Goal: Information Seeking & Learning: Learn about a topic

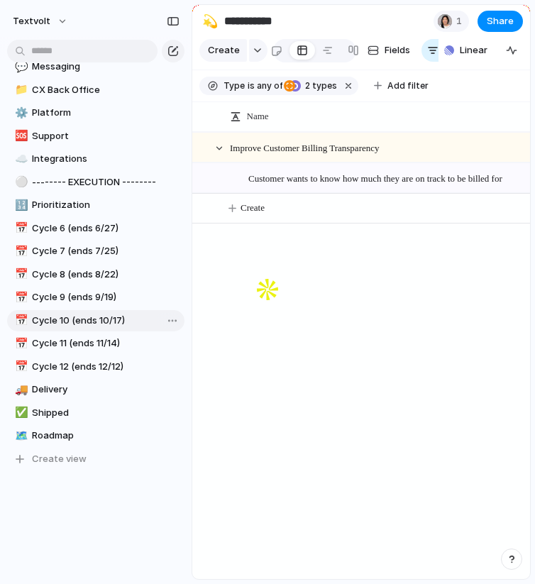
click at [104, 324] on span "Cycle 10 (ends 10/17)" at bounding box center [106, 321] width 148 height 14
type input "**********"
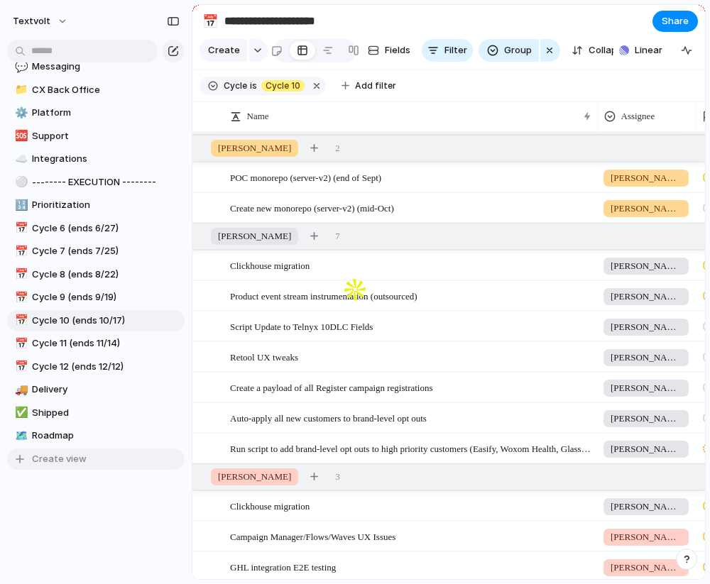
click at [78, 459] on span "Create view" at bounding box center [59, 459] width 55 height 14
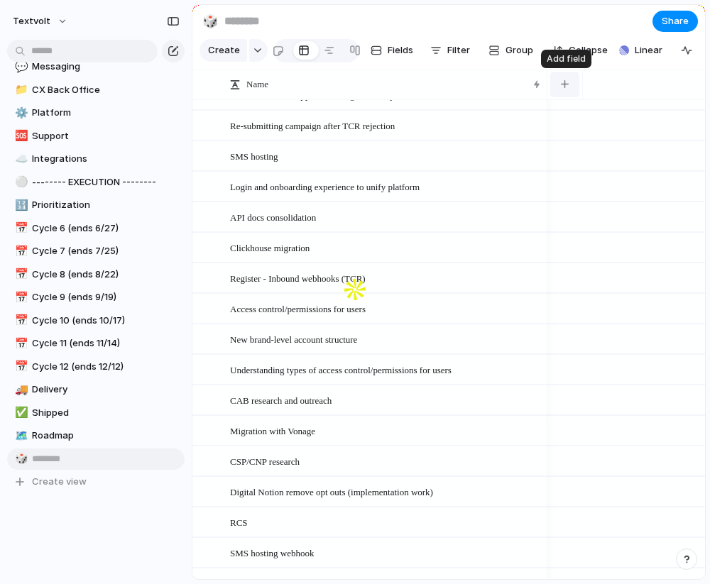
click at [535, 87] on div "button" at bounding box center [565, 84] width 8 height 8
click at [460, 56] on div "Assignee Business Impact Created at Created by Customer CX Impact Cycle Design …" at bounding box center [355, 292] width 710 height 584
click at [535, 82] on div "button" at bounding box center [565, 84] width 8 height 8
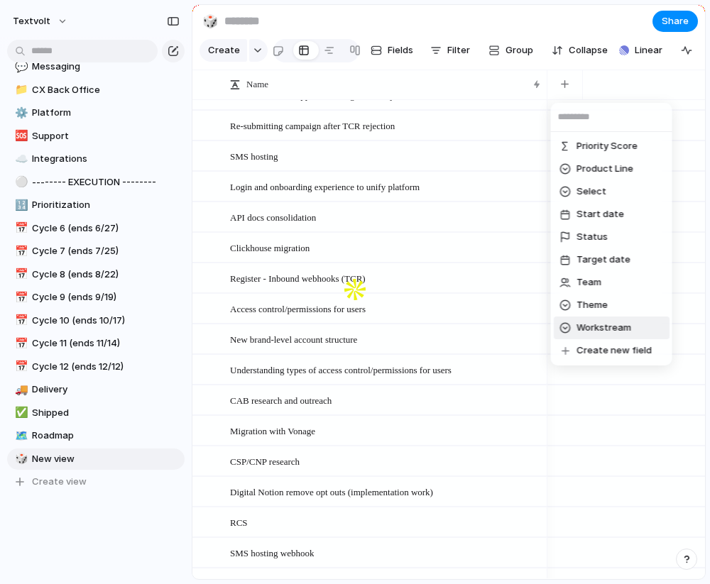
click at [535, 323] on span "Workstream" at bounding box center [604, 328] width 55 height 14
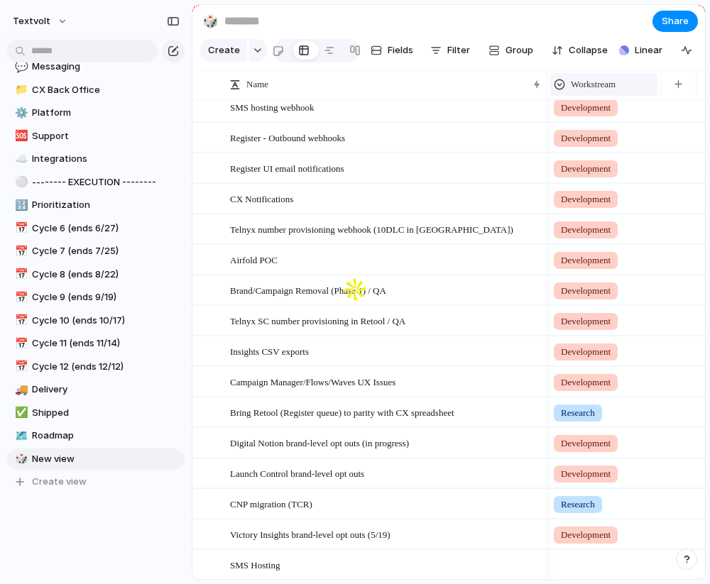
click at [535, 82] on span "Workstream" at bounding box center [593, 84] width 45 height 14
click at [535, 87] on div "Modify Hide Sort ascending Sort descending" at bounding box center [355, 292] width 710 height 584
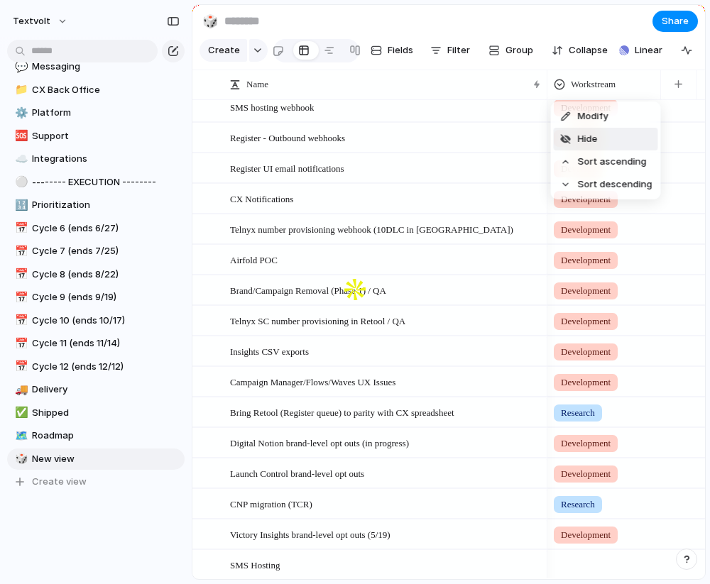
click at [535, 128] on li "Hide" at bounding box center [606, 139] width 104 height 23
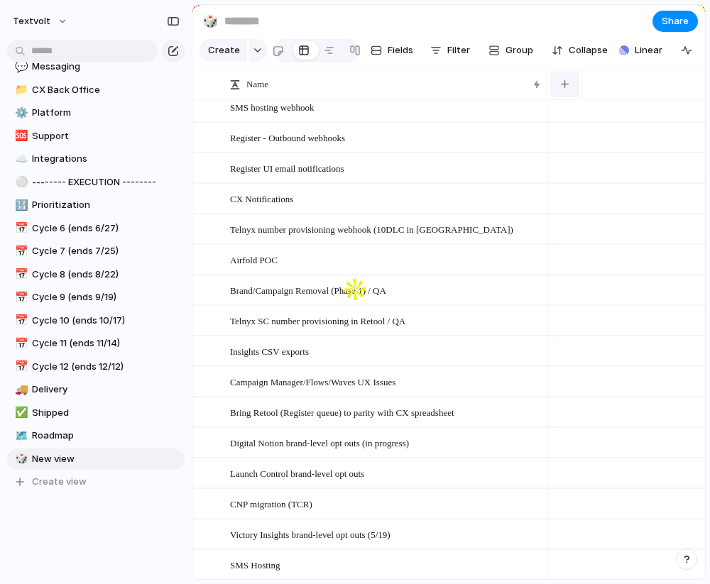
click at [535, 81] on button "button" at bounding box center [564, 85] width 29 height 26
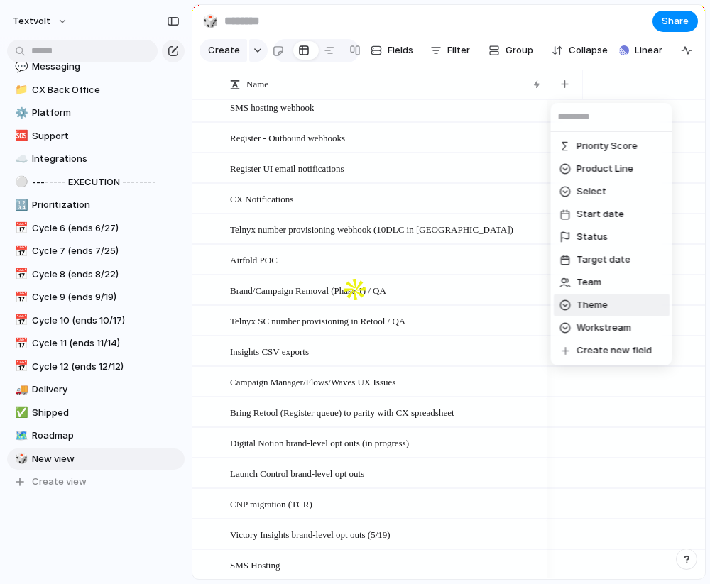
click at [535, 295] on li "Theme" at bounding box center [612, 305] width 116 height 23
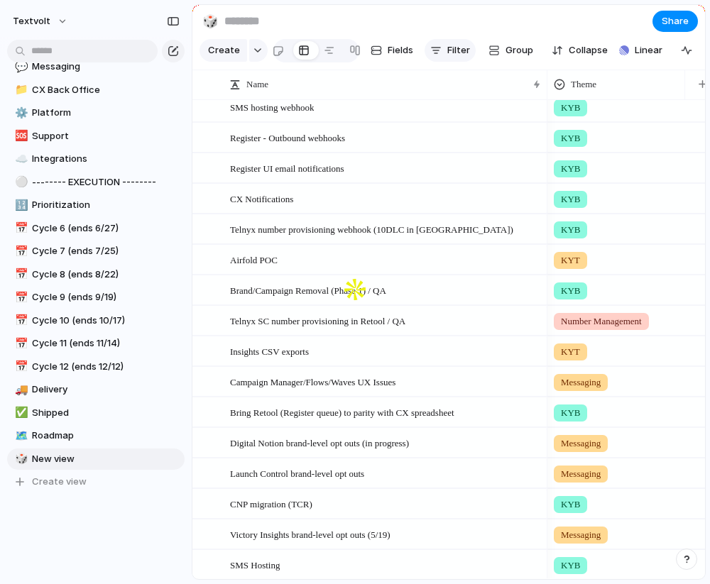
click at [450, 55] on span "Filter" at bounding box center [458, 50] width 23 height 14
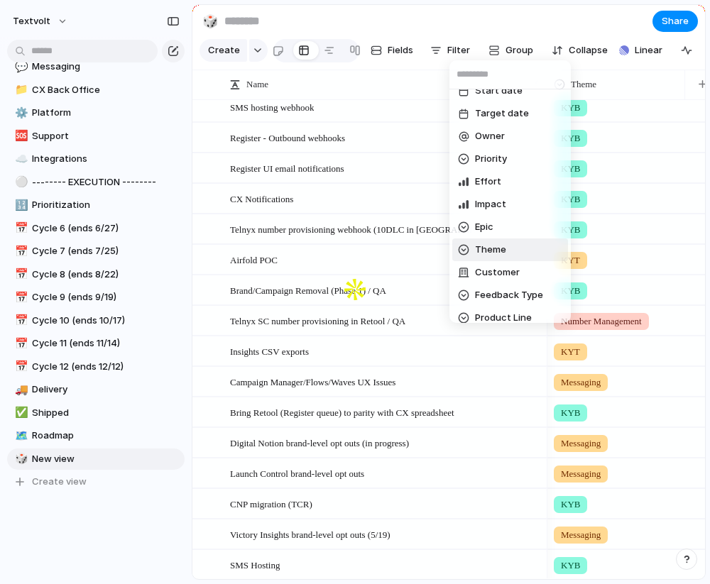
click at [503, 251] on span "Theme" at bounding box center [490, 250] width 31 height 14
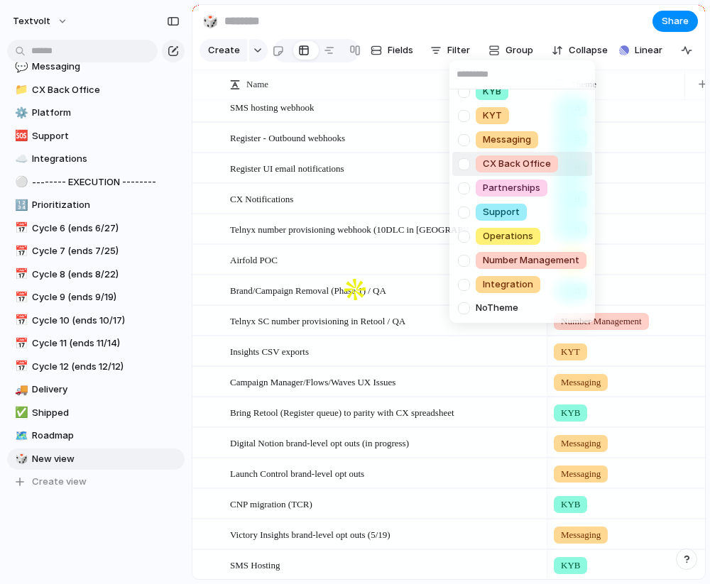
click at [466, 160] on div at bounding box center [464, 164] width 25 height 25
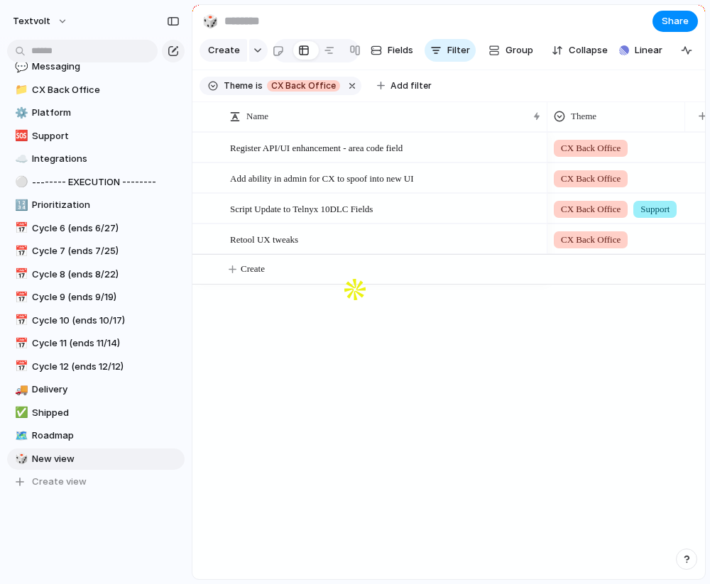
click at [370, 413] on div "🌱 Experiment 🔮 Magic 🔨 Infrastructure 🚀 Scale KYB KYT Messaging CX Back Office …" at bounding box center [355, 292] width 710 height 584
click at [432, 186] on div "Add ability in admin for CX to spoof into new UI" at bounding box center [386, 178] width 312 height 29
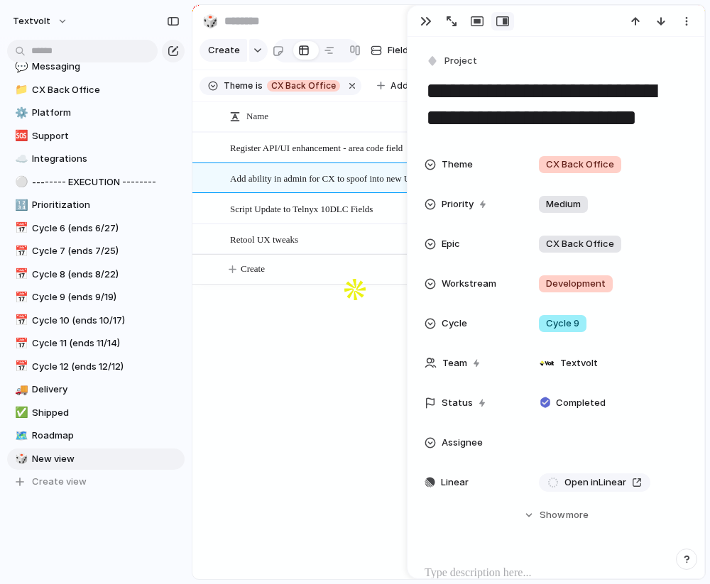
click at [334, 331] on div "Register API/UI enhancement - area code field Add ability in admin for CX to sp…" at bounding box center [448, 355] width 513 height 447
click at [428, 23] on div "button" at bounding box center [425, 21] width 11 height 11
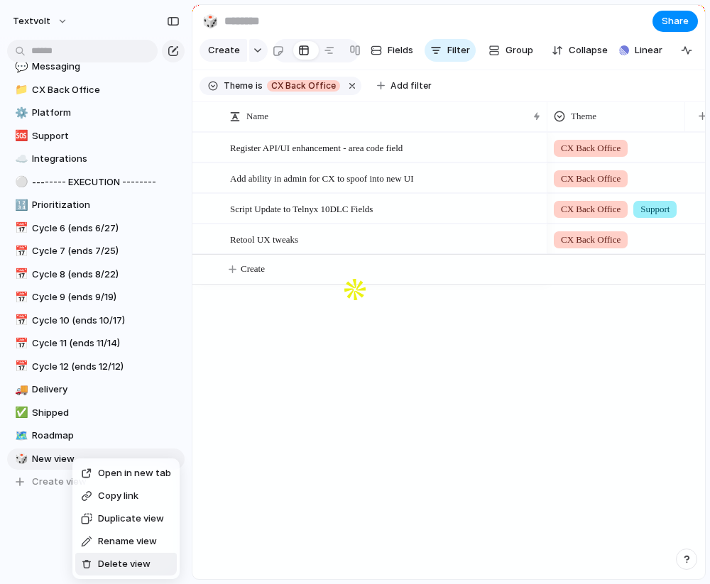
click at [122, 562] on span "Delete view" at bounding box center [124, 564] width 53 height 14
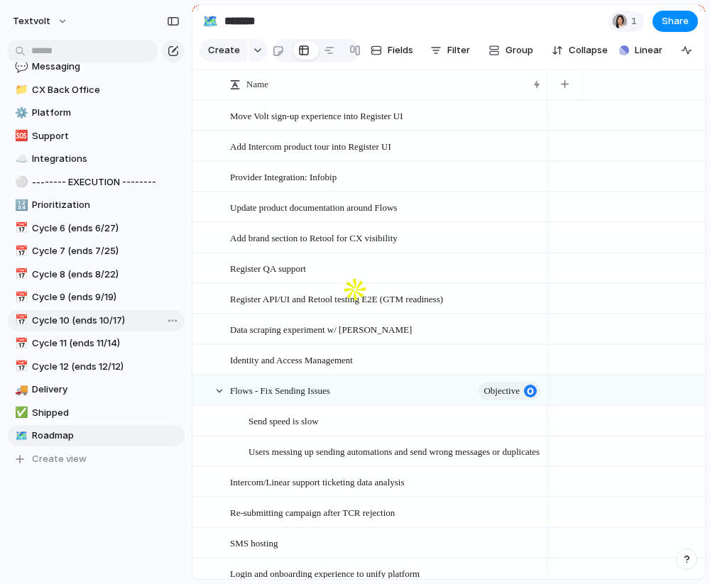
click at [103, 325] on span "Cycle 10 (ends 10/17)" at bounding box center [106, 321] width 148 height 14
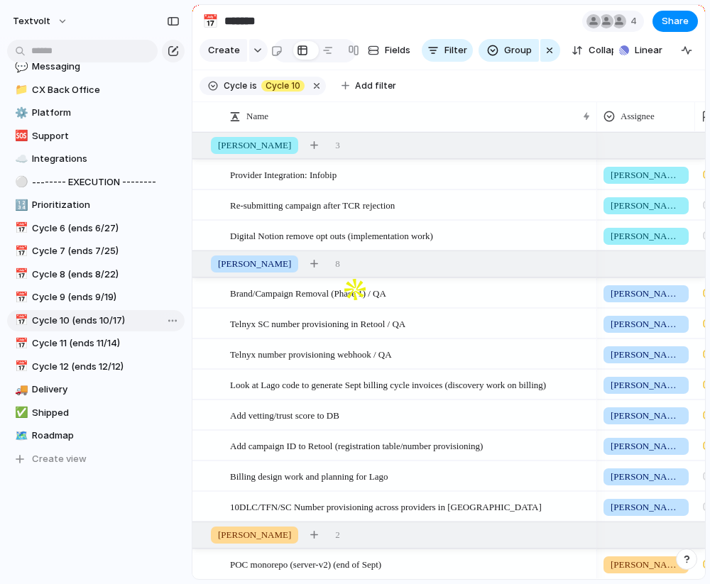
type input "**********"
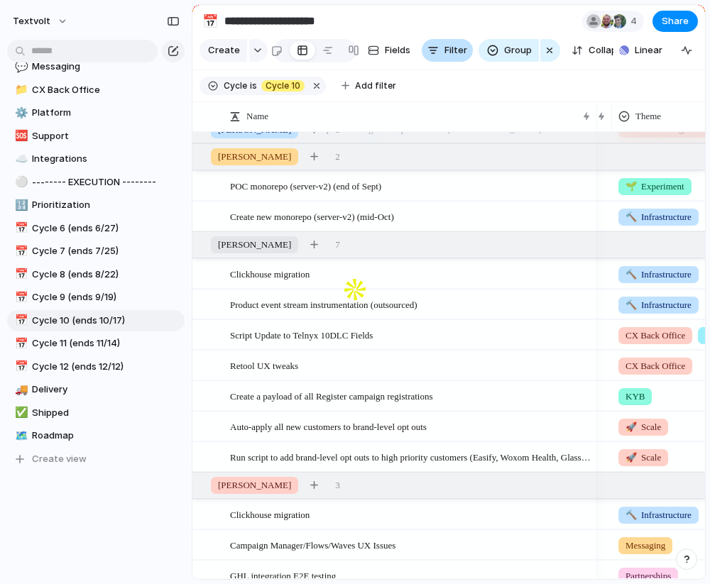
click at [446, 57] on span "Filter" at bounding box center [456, 50] width 23 height 14
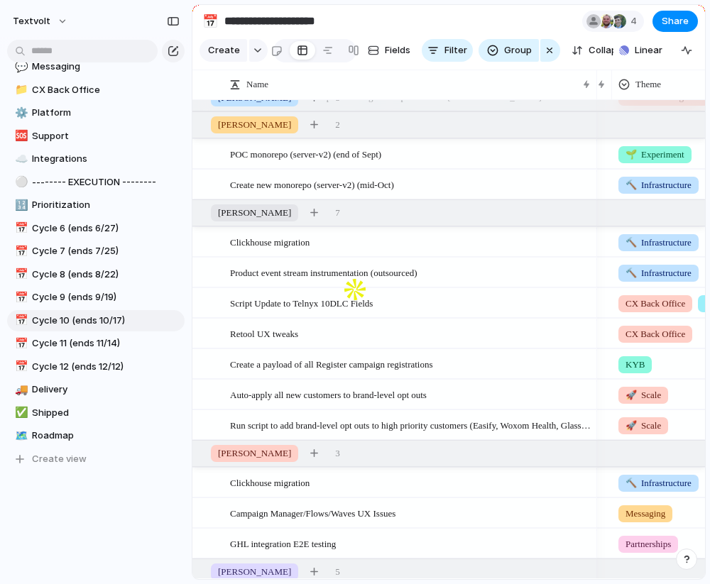
click at [442, 66] on section "Create Fields Filter Group Zoom Collapse Linear" at bounding box center [448, 53] width 513 height 34
click at [445, 55] on span "Filter" at bounding box center [456, 50] width 23 height 14
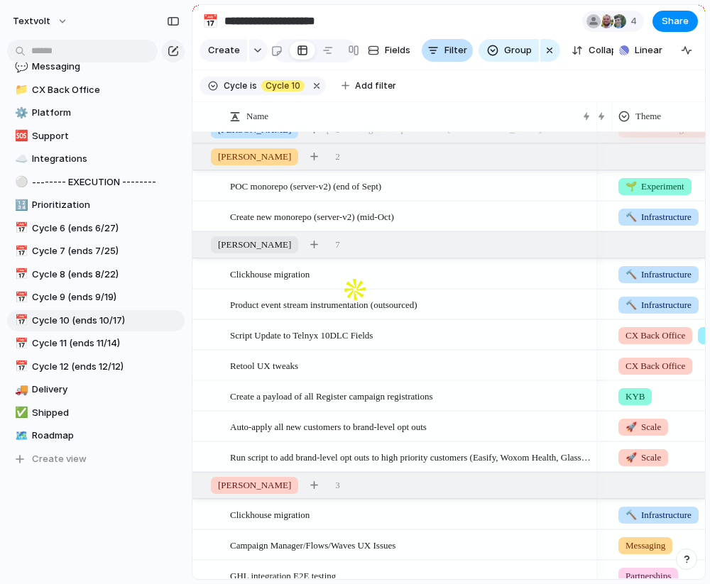
click at [445, 53] on span "Filter" at bounding box center [456, 50] width 23 height 14
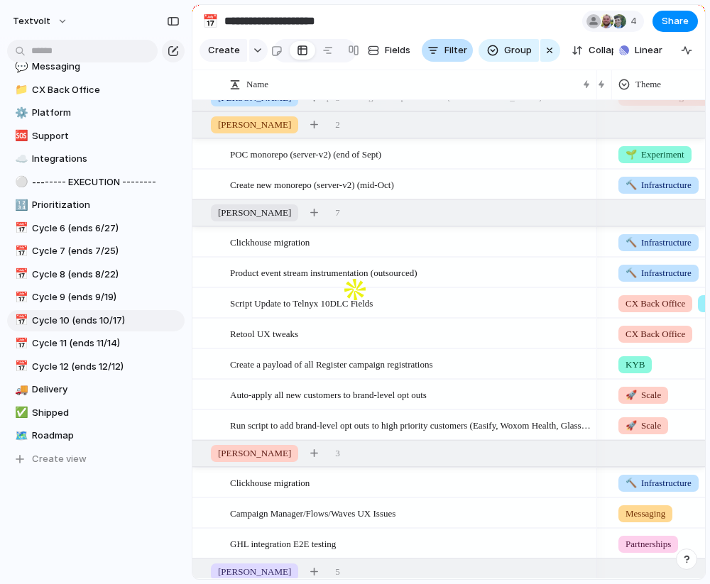
click at [445, 53] on span "Filter" at bounding box center [456, 50] width 23 height 14
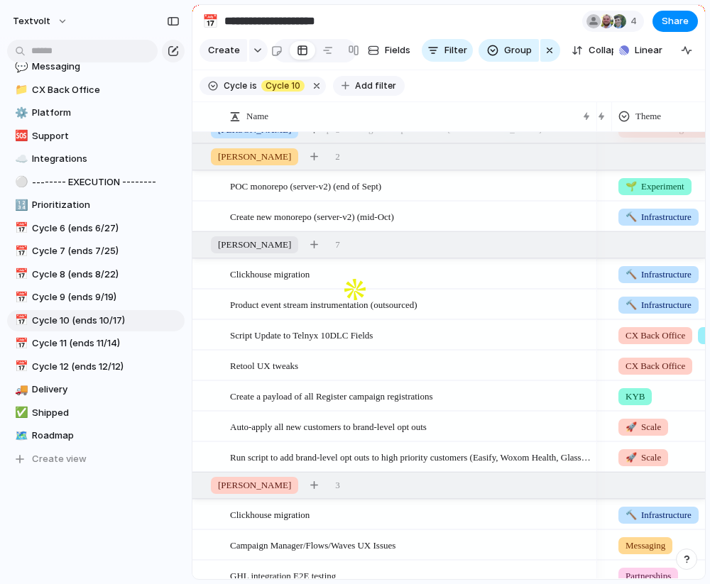
click at [371, 89] on span "Add filter" at bounding box center [375, 86] width 41 height 13
type input "*"
click at [48, 464] on div "Description Start date Target date Owner Priority Effort Impact Epic Theme Cust…" at bounding box center [355, 292] width 710 height 584
click at [57, 455] on span "Create view" at bounding box center [59, 459] width 55 height 14
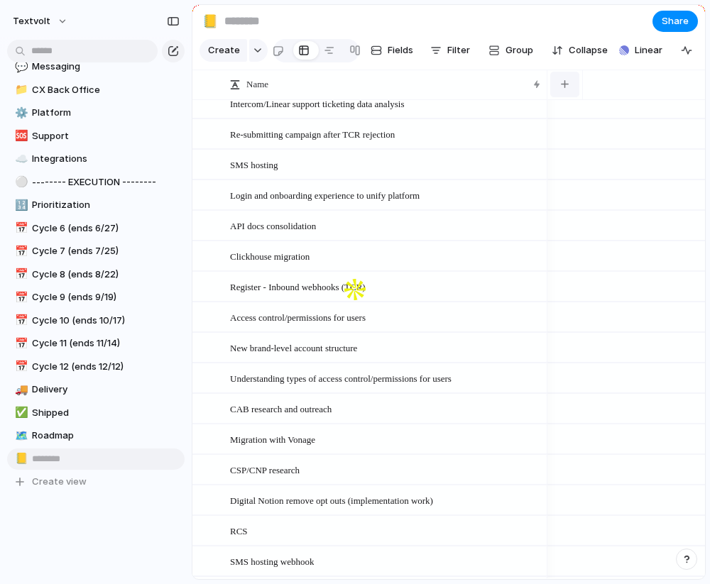
click at [535, 75] on button "button" at bounding box center [564, 85] width 29 height 26
type input "*****"
click at [535, 153] on span "Cycle" at bounding box center [590, 147] width 26 height 14
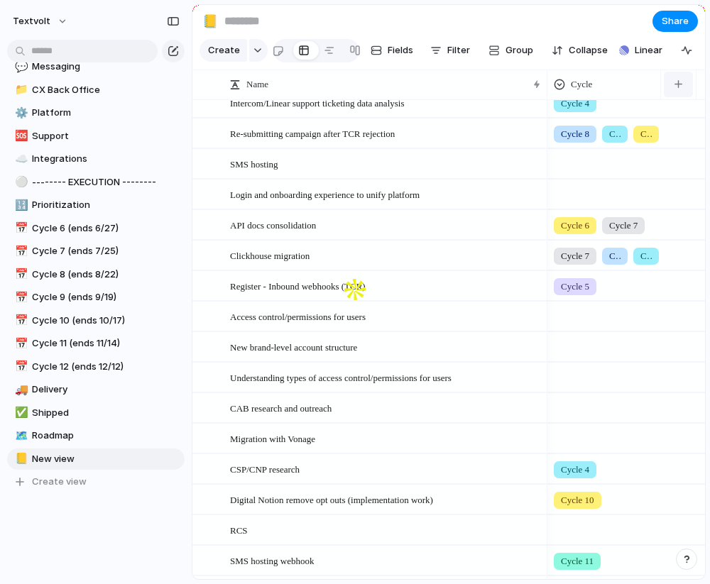
click at [535, 85] on button "button" at bounding box center [678, 85] width 29 height 26
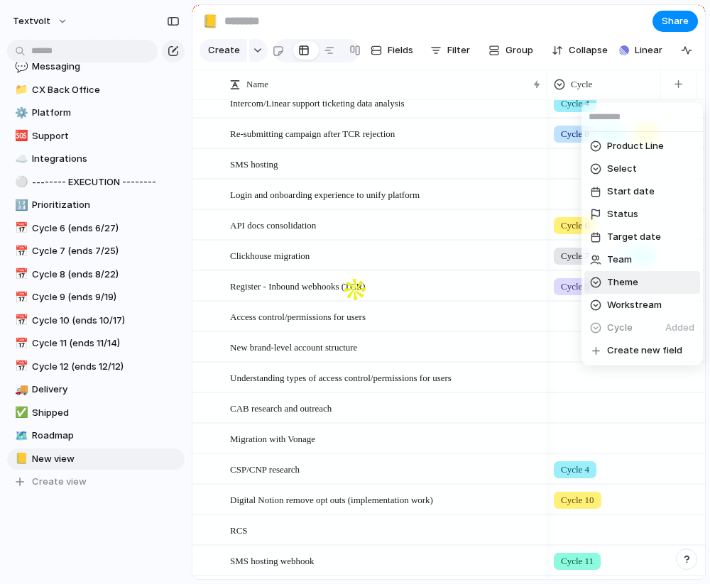
click at [535, 288] on span "Theme" at bounding box center [622, 283] width 31 height 14
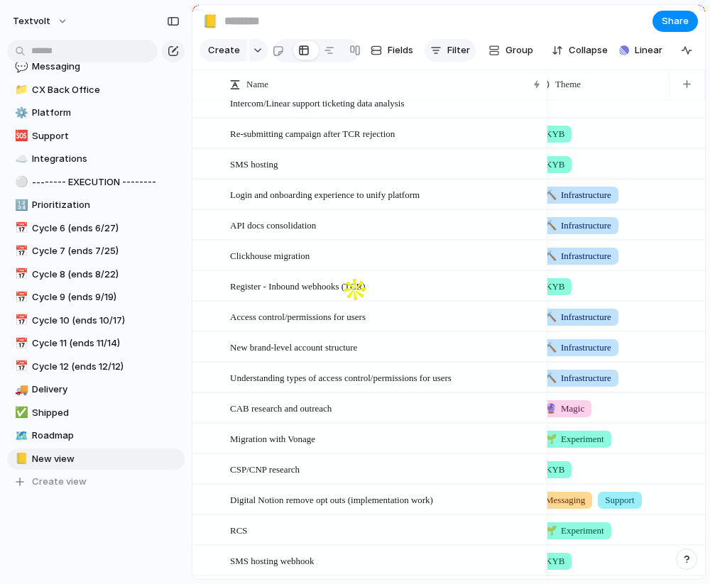
click at [440, 45] on div "button" at bounding box center [435, 50] width 11 height 11
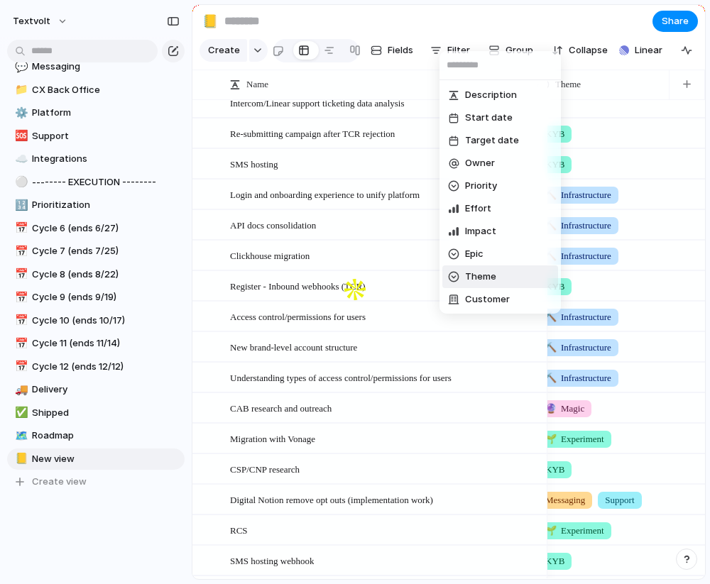
click at [478, 279] on span "Theme" at bounding box center [480, 277] width 31 height 14
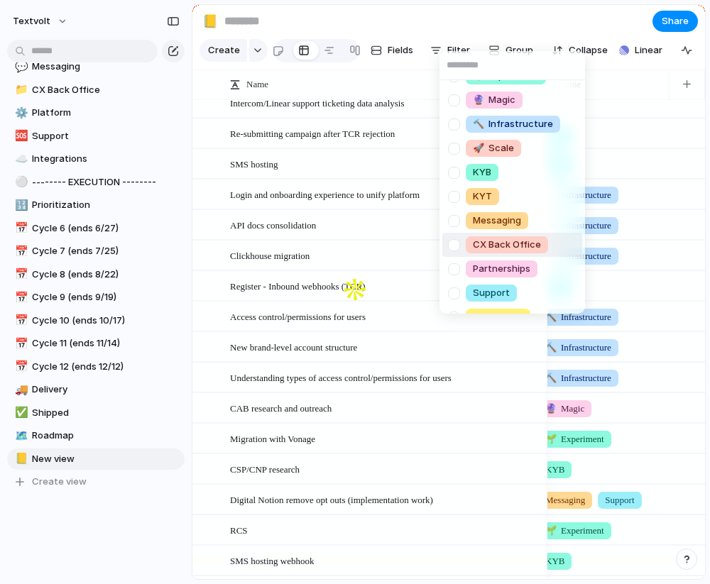
click at [491, 243] on span "CX Back Office" at bounding box center [507, 245] width 68 height 14
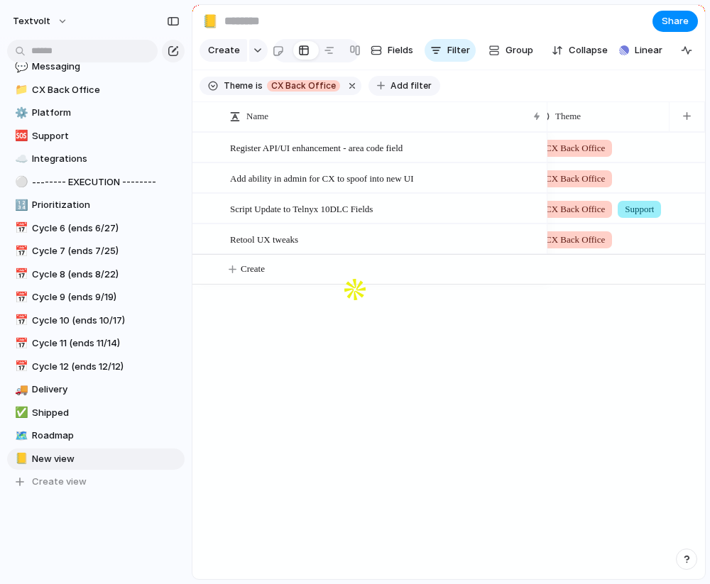
click at [392, 89] on span "Add filter" at bounding box center [411, 86] width 41 height 13
type input "****"
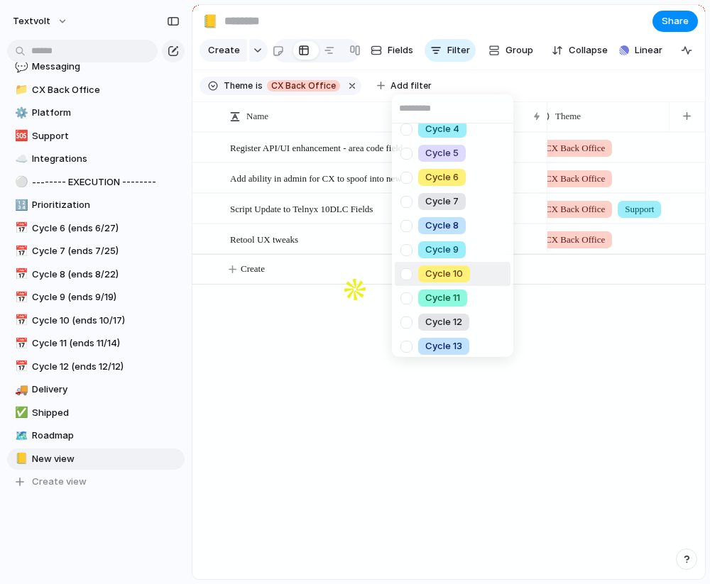
click at [450, 281] on div "Cycle 10" at bounding box center [444, 274] width 52 height 17
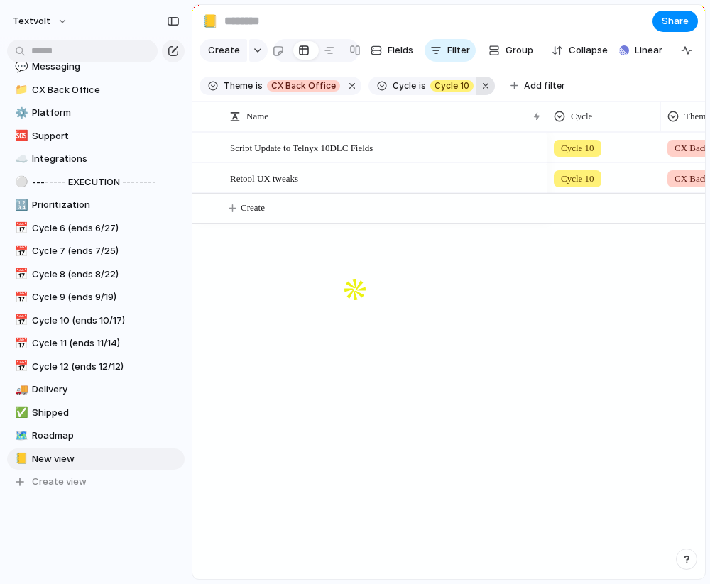
click at [478, 83] on button "button" at bounding box center [486, 86] width 18 height 18
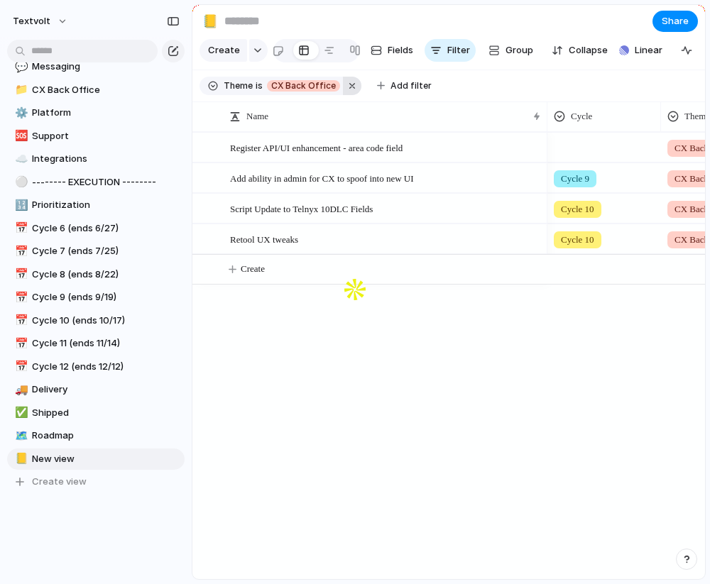
click at [345, 89] on button "button" at bounding box center [352, 86] width 18 height 18
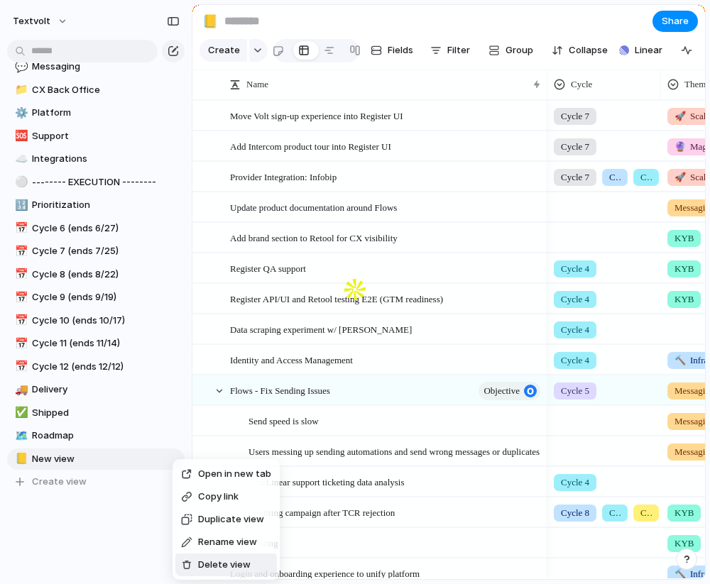
click at [219, 565] on span "Delete view" at bounding box center [224, 565] width 53 height 14
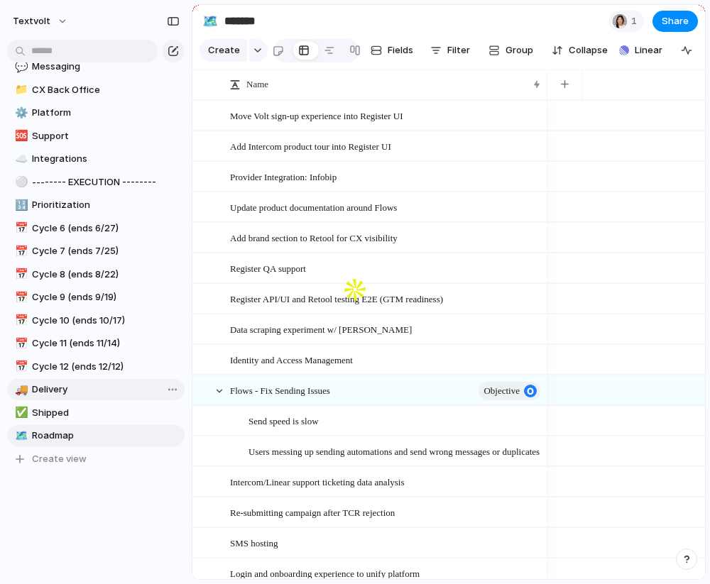
click at [68, 389] on span "Delivery" at bounding box center [106, 390] width 148 height 14
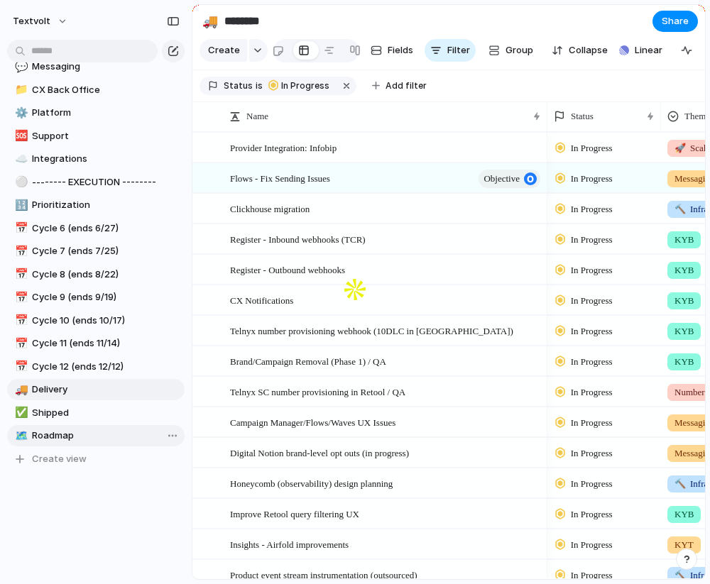
click at [77, 429] on span "Roadmap" at bounding box center [106, 436] width 148 height 14
type input "*******"
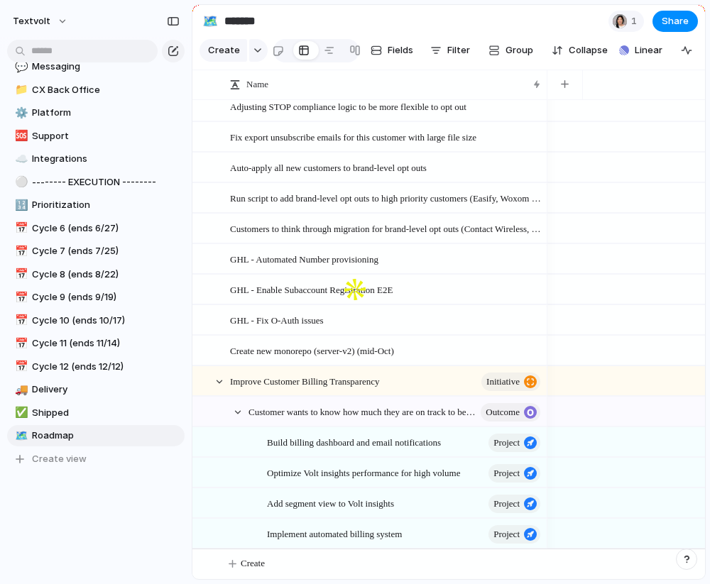
click at [350, 337] on div "Create new monorepo (server-v2) (mid-Oct)" at bounding box center [386, 351] width 312 height 29
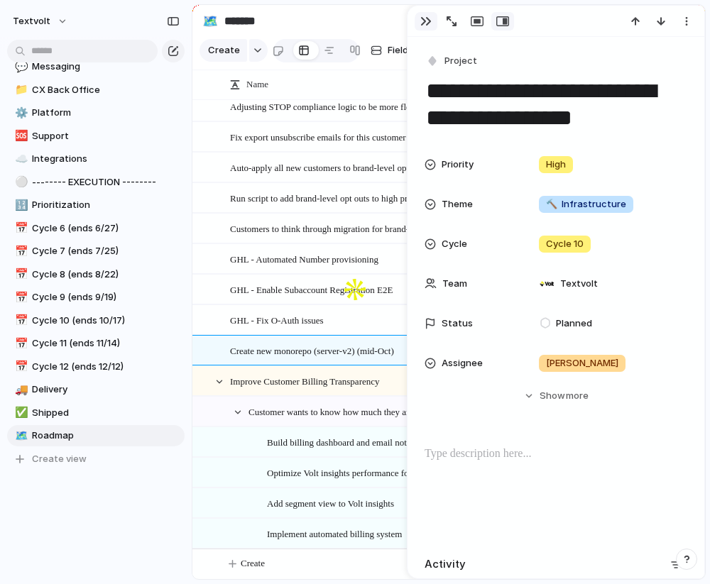
click at [415, 24] on button "button" at bounding box center [426, 21] width 23 height 18
